Goal: Download file/media

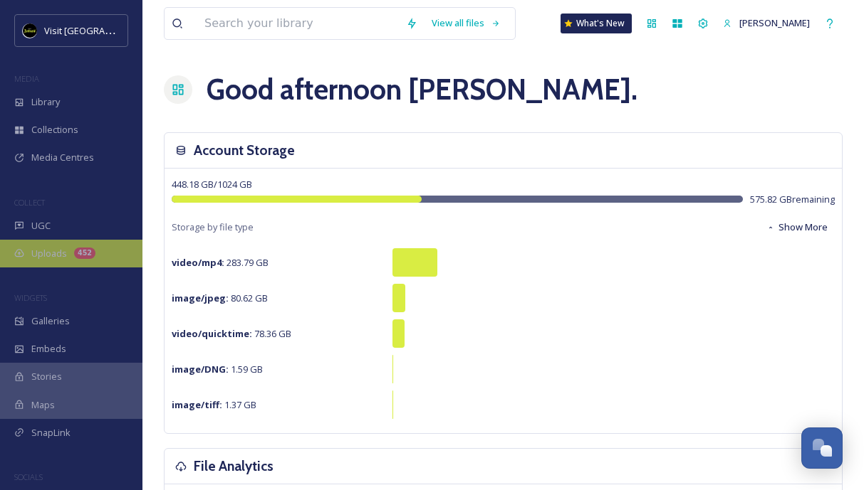
click at [68, 248] on div "Uploads 452" at bounding box center [71, 254] width 142 height 28
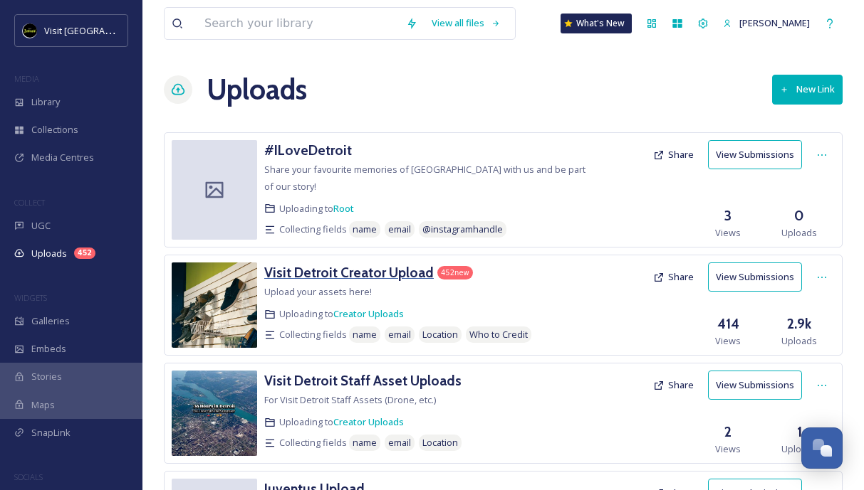
click at [353, 264] on h3 "Visit Detroit Creator Upload" at bounding box center [348, 272] width 169 height 17
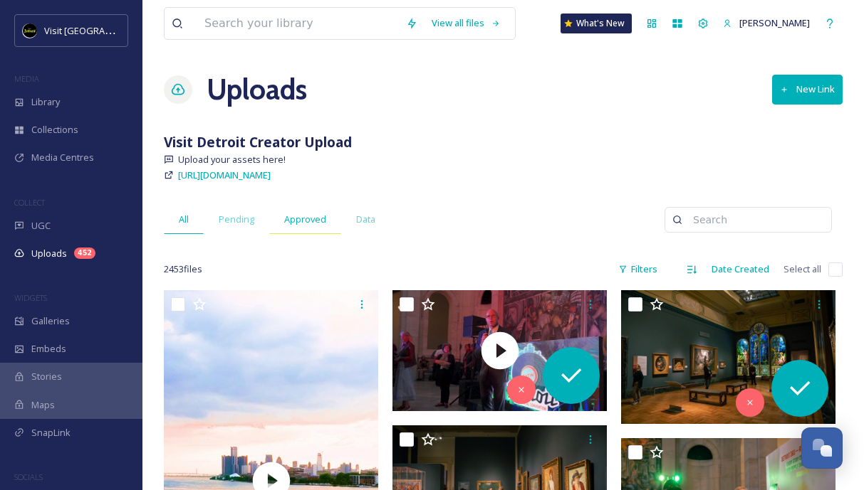
click at [291, 225] on span "Approved" at bounding box center [305, 220] width 42 height 14
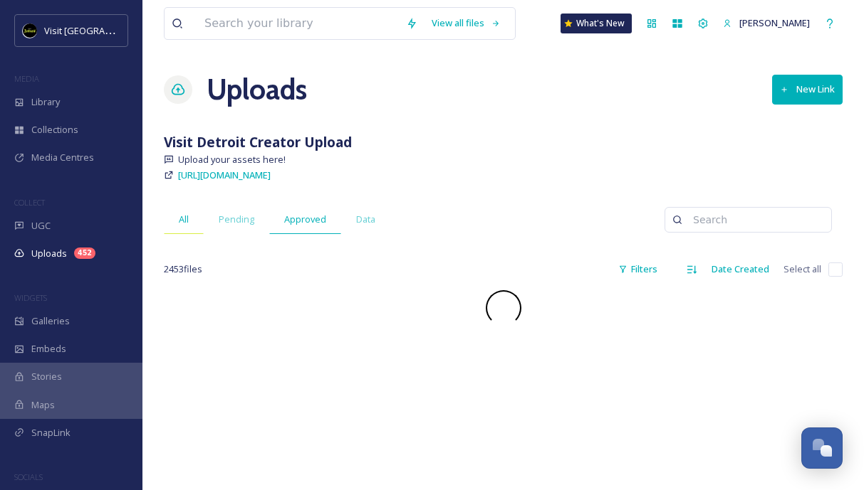
click at [187, 223] on span "All" at bounding box center [184, 220] width 10 height 14
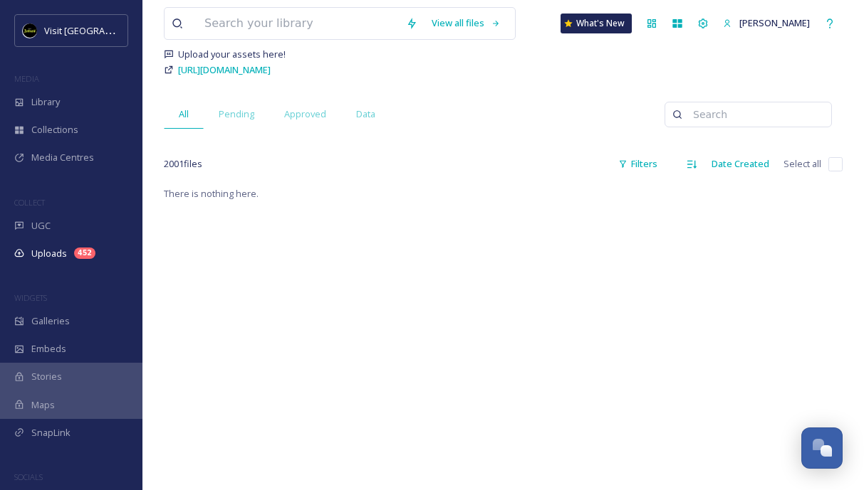
scroll to position [170, 0]
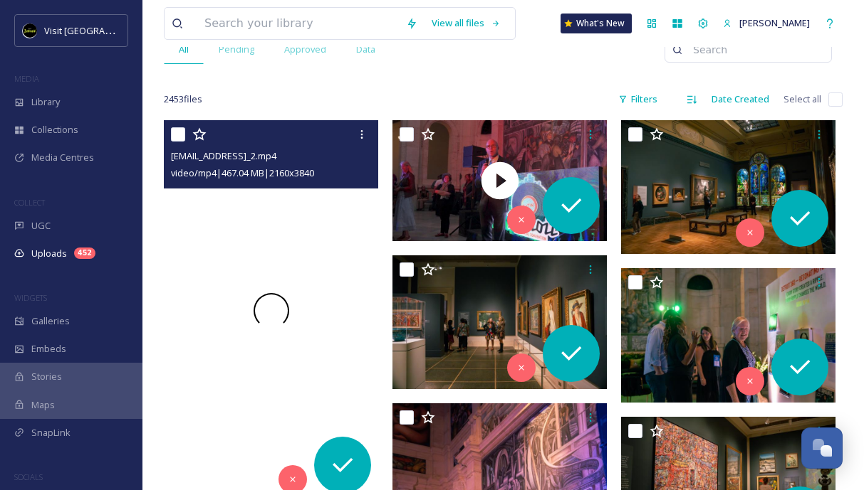
click at [321, 345] on div at bounding box center [271, 310] width 214 height 381
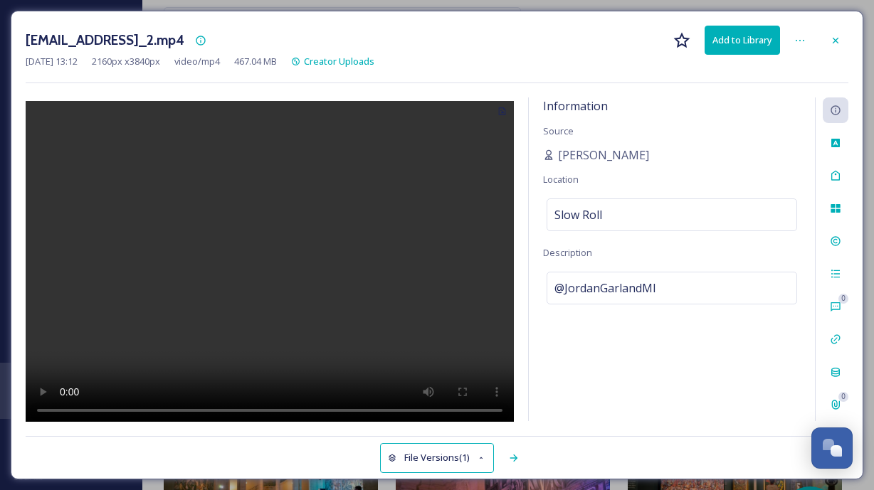
drag, startPoint x: 257, startPoint y: 262, endPoint x: 259, endPoint y: 298, distance: 36.4
click at [257, 263] on video at bounding box center [270, 263] width 488 height 325
click at [187, 318] on video at bounding box center [270, 263] width 488 height 325
click at [65, 408] on video at bounding box center [270, 263] width 488 height 325
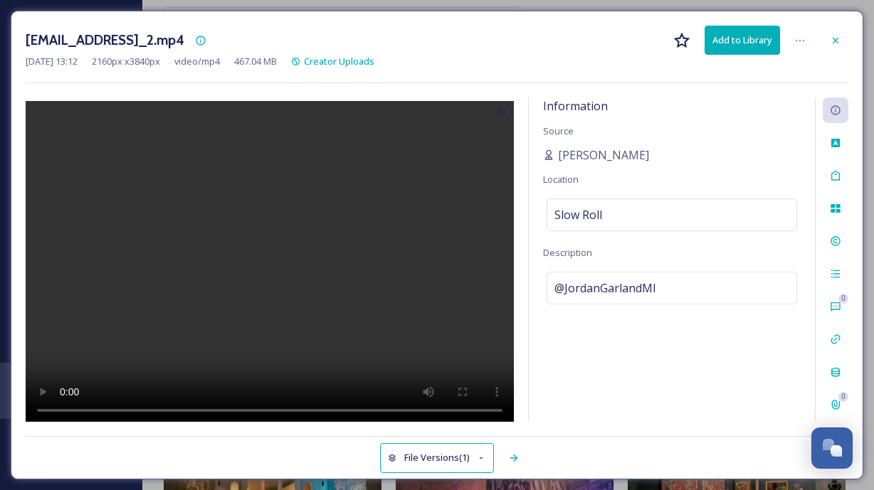
drag, startPoint x: 132, startPoint y: 413, endPoint x: 96, endPoint y: 413, distance: 35.6
click at [96, 413] on video at bounding box center [270, 263] width 488 height 325
click at [65, 406] on video at bounding box center [270, 263] width 488 height 325
click at [70, 410] on video at bounding box center [270, 263] width 488 height 325
click at [129, 410] on video at bounding box center [270, 263] width 488 height 325
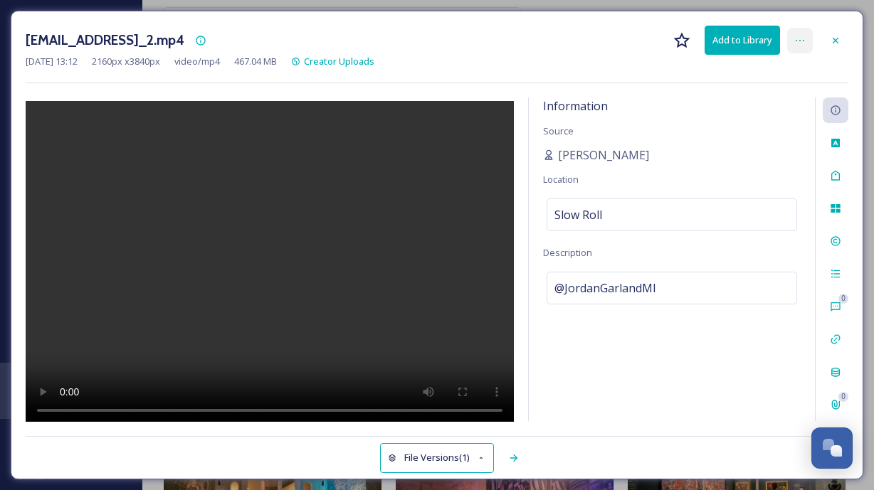
click at [808, 41] on div at bounding box center [800, 41] width 26 height 26
click at [489, 119] on video at bounding box center [270, 263] width 488 height 325
click at [495, 414] on video at bounding box center [270, 263] width 488 height 325
click at [794, 46] on div at bounding box center [800, 41] width 26 height 26
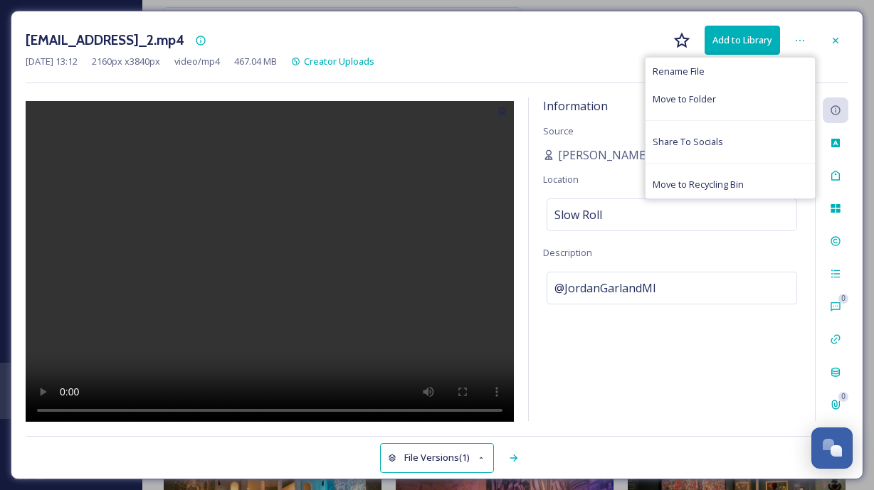
click at [760, 43] on button "Add to Library" at bounding box center [742, 40] width 75 height 29
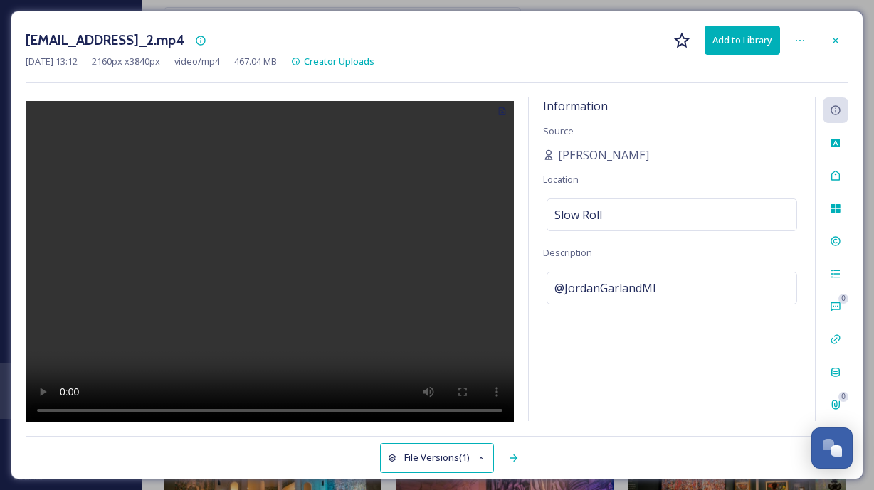
click at [746, 41] on button "Add to Library" at bounding box center [742, 40] width 75 height 29
click at [740, 39] on button "Download" at bounding box center [742, 40] width 75 height 29
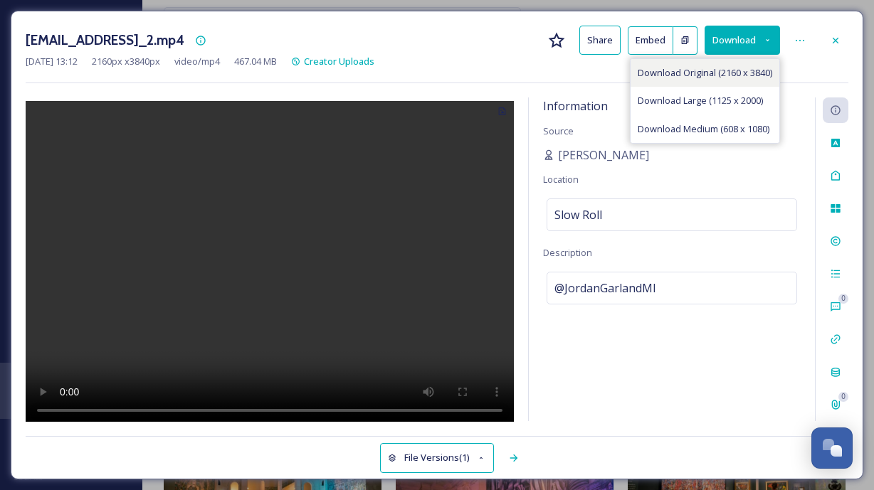
click at [697, 78] on span "Download Original (2160 x 3840)" at bounding box center [705, 73] width 135 height 14
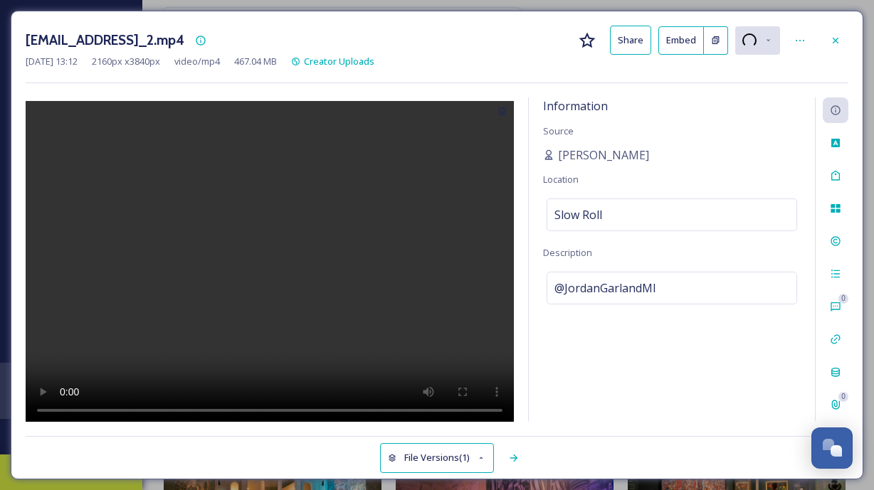
drag, startPoint x: 149, startPoint y: 407, endPoint x: 55, endPoint y: 411, distance: 94.8
click at [55, 411] on video at bounding box center [270, 263] width 488 height 325
click at [65, 410] on video at bounding box center [270, 263] width 488 height 325
drag, startPoint x: 130, startPoint y: 408, endPoint x: 114, endPoint y: 416, distance: 18.5
click at [114, 416] on video at bounding box center [270, 263] width 488 height 325
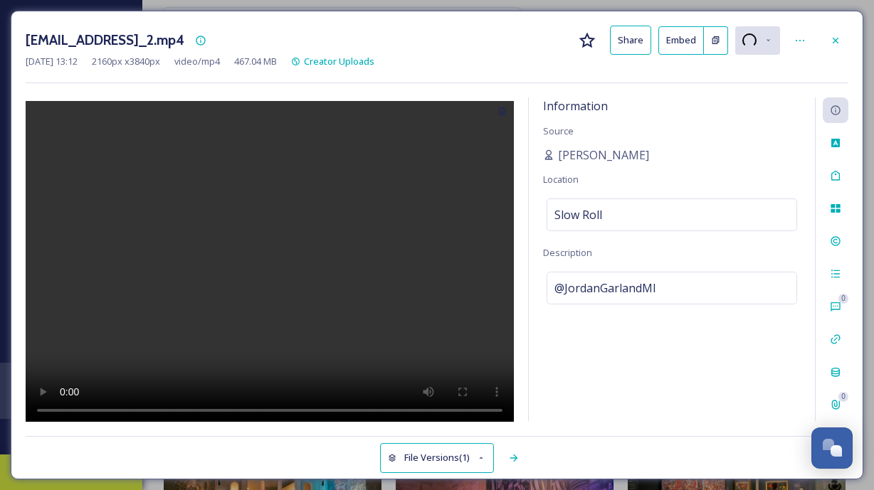
click at [125, 408] on video at bounding box center [270, 263] width 488 height 325
drag, startPoint x: 125, startPoint y: 408, endPoint x: 137, endPoint y: 414, distance: 13.4
click at [137, 414] on video at bounding box center [270, 263] width 488 height 325
drag, startPoint x: 137, startPoint y: 410, endPoint x: 125, endPoint y: 413, distance: 11.7
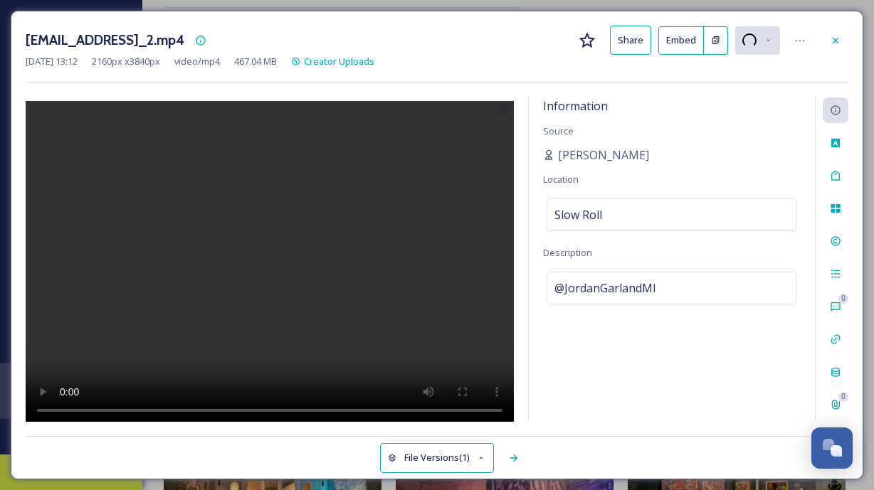
click at [125, 413] on video at bounding box center [270, 263] width 488 height 325
click at [133, 408] on video at bounding box center [270, 263] width 488 height 325
click at [143, 406] on video at bounding box center [270, 263] width 488 height 325
click at [161, 406] on video at bounding box center [270, 263] width 488 height 325
click at [127, 409] on video at bounding box center [270, 263] width 488 height 325
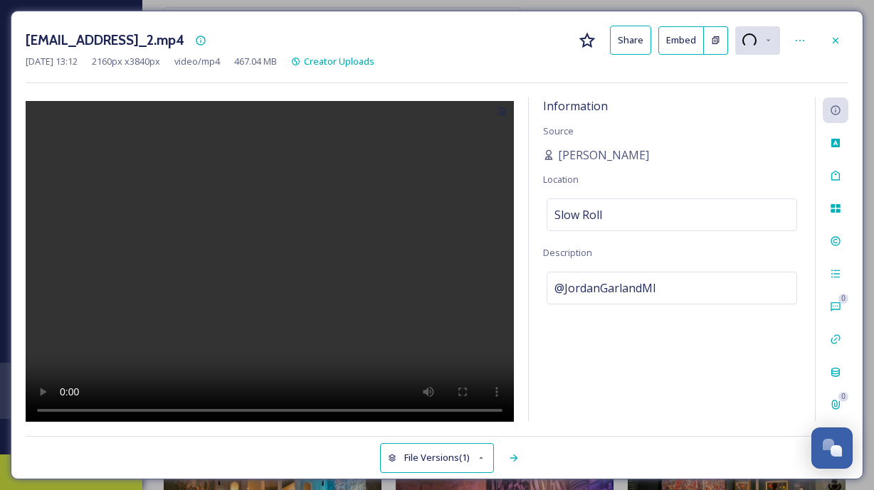
drag, startPoint x: 127, startPoint y: 409, endPoint x: 111, endPoint y: 411, distance: 16.5
click at [113, 411] on video at bounding box center [270, 263] width 488 height 325
click at [345, 409] on video at bounding box center [270, 263] width 488 height 325
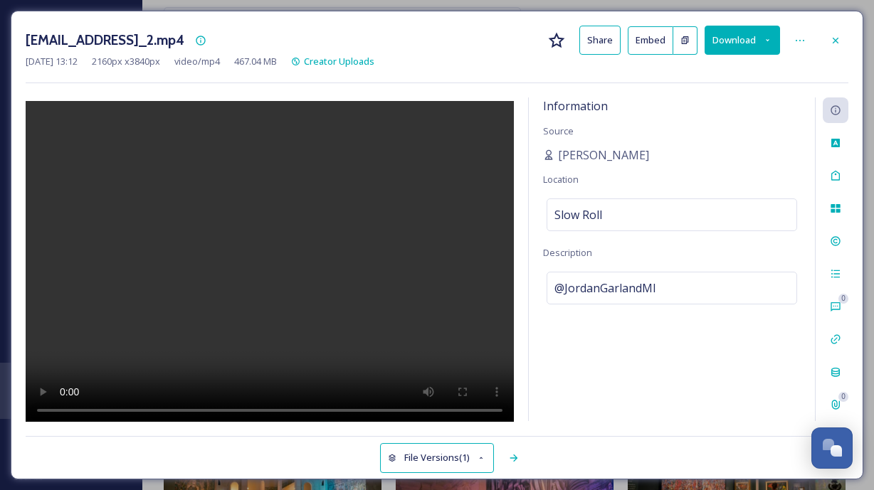
click at [67, 410] on video at bounding box center [270, 263] width 488 height 325
click at [835, 37] on icon at bounding box center [835, 40] width 11 height 11
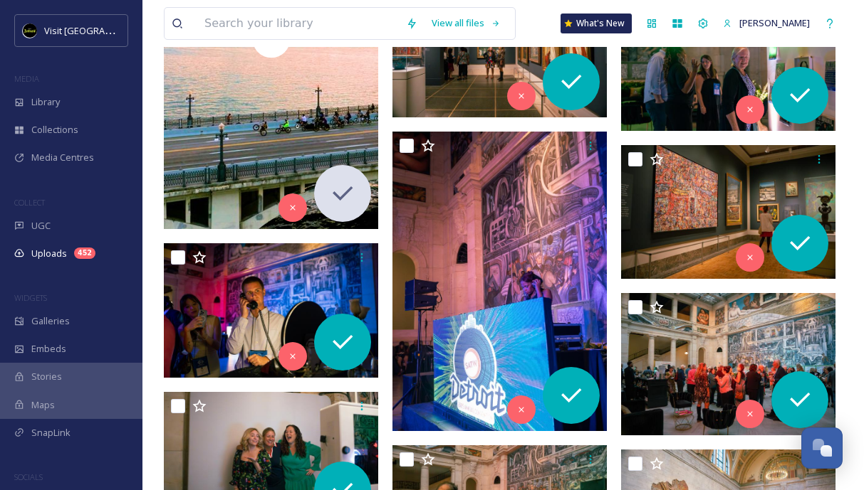
scroll to position [584, 0]
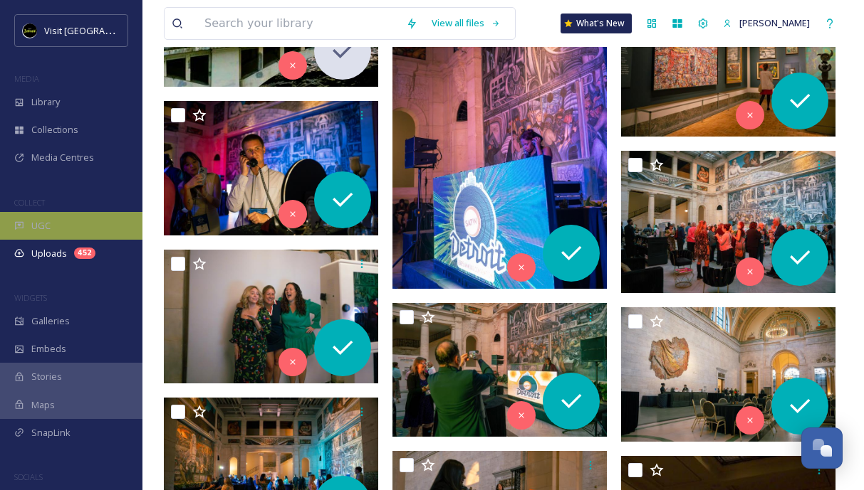
click at [54, 236] on div "UGC" at bounding box center [71, 226] width 142 height 28
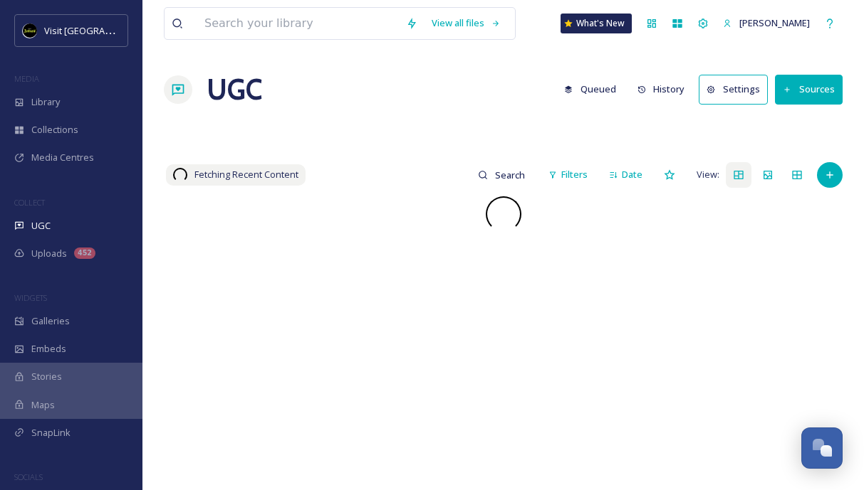
click at [58, 250] on span "Uploads" at bounding box center [49, 254] width 36 height 14
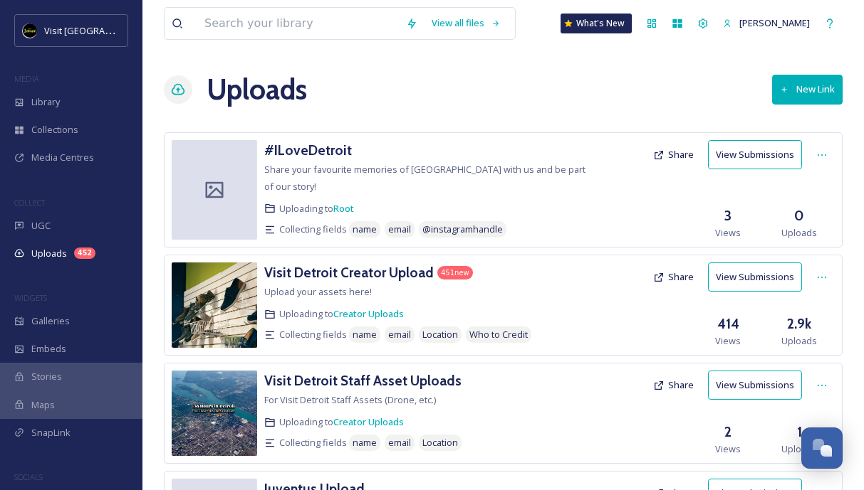
click at [389, 2] on div "View all files What's New [PERSON_NAME]" at bounding box center [503, 23] width 678 height 47
